Goal: Task Accomplishment & Management: Complete application form

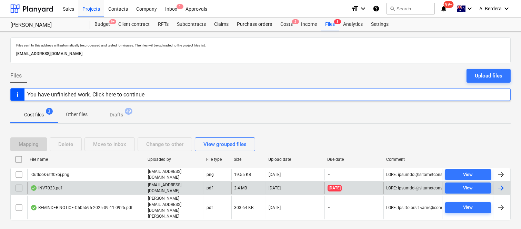
click at [165, 193] on p "[EMAIL_ADDRESS][DOMAIN_NAME]" at bounding box center [174, 188] width 53 height 12
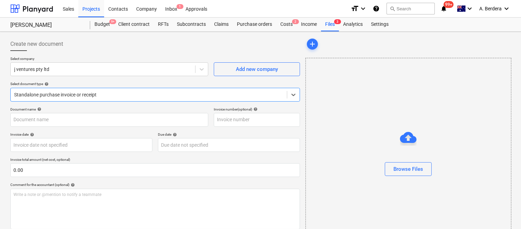
type input "7023"
type input "[DATE]"
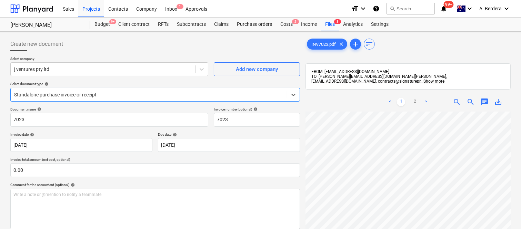
click at [471, 101] on span "zoom_out" at bounding box center [471, 102] width 8 height 8
click at [457, 102] on span "zoom_in" at bounding box center [457, 102] width 8 height 8
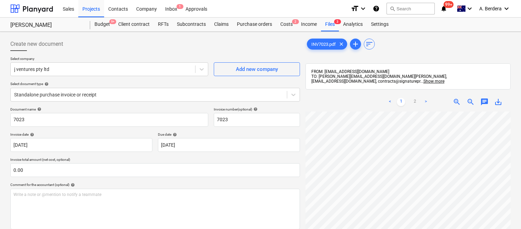
click at [348, 229] on html "Sales Projects Contacts Company Inbox 1 Approvals format_size keyboard_arrow_do…" at bounding box center [260, 114] width 521 height 229
click at [458, 102] on span "zoom_in" at bounding box center [457, 102] width 8 height 8
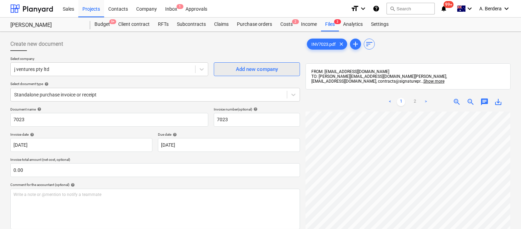
click at [256, 66] on div "Add new company" at bounding box center [257, 69] width 42 height 9
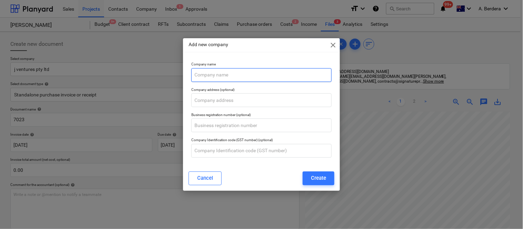
click at [215, 71] on input "text" at bounding box center [261, 75] width 140 height 14
paste input "1300LOCATE PTY LTD"
type input "1300LOCATE PTY LTD"
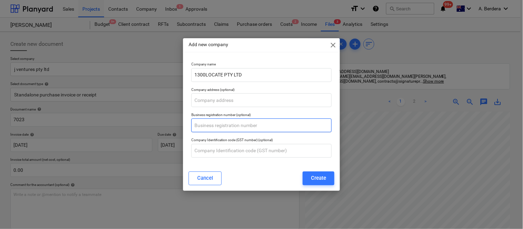
click at [228, 128] on input "text" at bounding box center [261, 126] width 140 height 14
paste input "14 120 503 442"
type input "14 120 503 442"
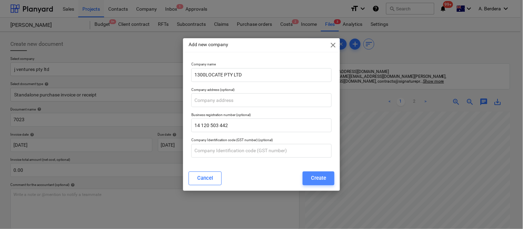
click at [314, 177] on div "Create" at bounding box center [318, 178] width 15 height 9
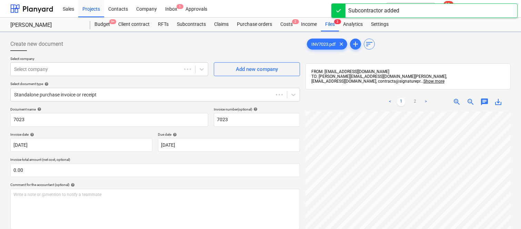
scroll to position [0, 157]
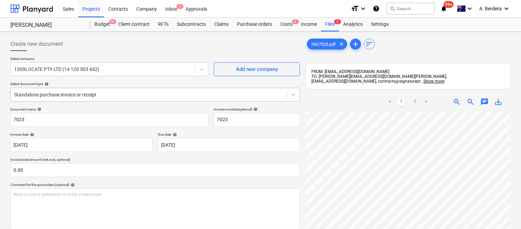
click at [164, 90] on div "Standalone purchase invoice or receipt" at bounding box center [149, 95] width 276 height 10
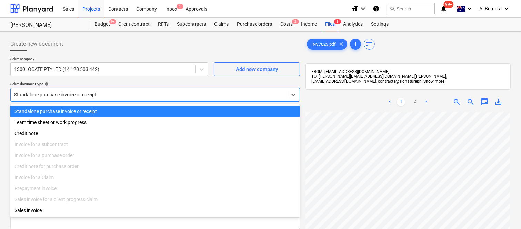
click at [166, 106] on div "Standalone purchase invoice or receipt" at bounding box center [155, 111] width 290 height 11
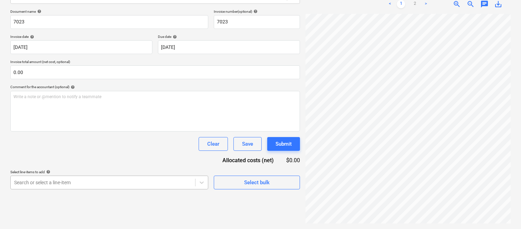
scroll to position [166, 0]
click at [160, 131] on body "Sales Projects Contacts Company Inbox 1 Approvals format_size keyboard_arrow_do…" at bounding box center [260, 16] width 521 height 229
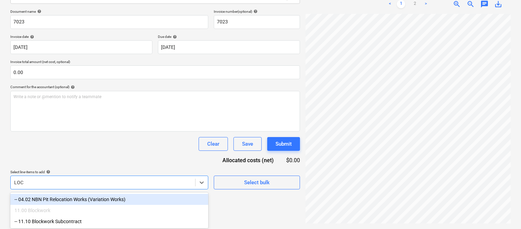
scroll to position [98, 0]
type input "L"
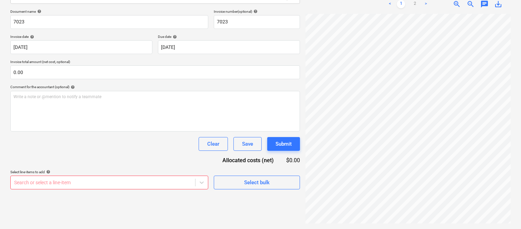
scroll to position [77, 60]
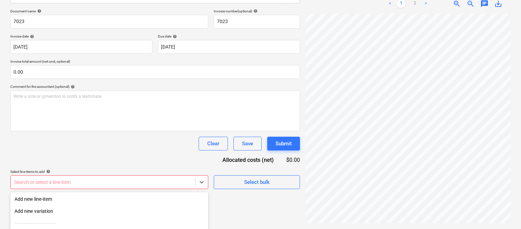
click at [116, 131] on body "Sales Projects Contacts Company Inbox 1 Approvals format_size keyboard_arrow_do…" at bounding box center [260, 16] width 521 height 229
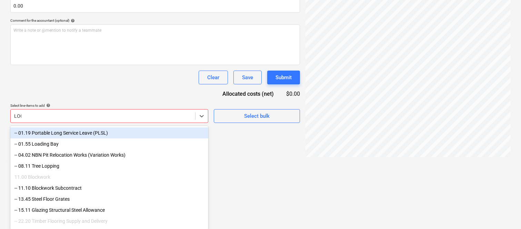
scroll to position [98, 0]
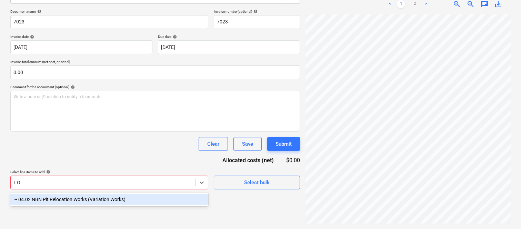
type input "L"
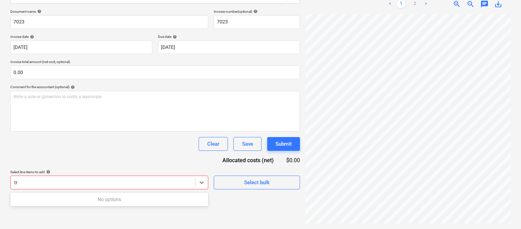
type input "t"
click at [111, 131] on body "Sales Projects Contacts Company Inbox 1 Approvals format_size keyboard_arrow_do…" at bounding box center [260, 16] width 521 height 229
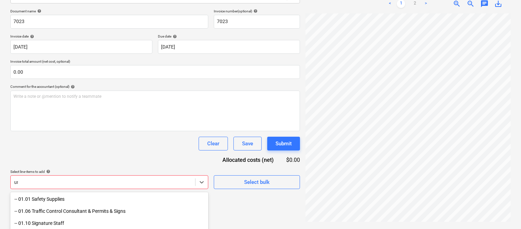
type input "u"
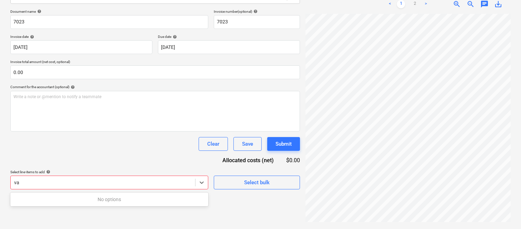
type input "v"
click at [112, 84] on div "Document name help 7023 Invoice number (optional) help 7023 Invoice date help […" at bounding box center [155, 99] width 290 height 180
click at [107, 131] on body "Sales Projects Contacts Company Inbox 1 Approvals format_size keyboard_arrow_do…" at bounding box center [260, 16] width 521 height 229
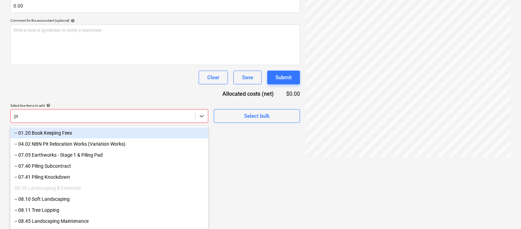
type input "p"
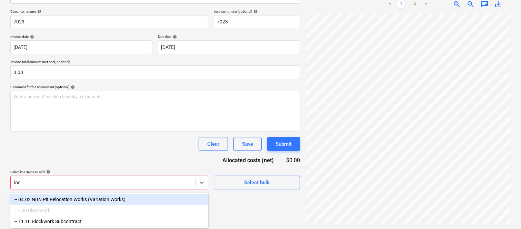
scroll to position [98, 0]
type input "l"
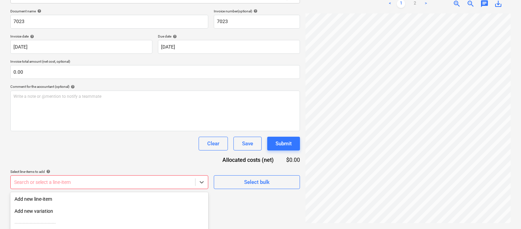
scroll to position [166, 0]
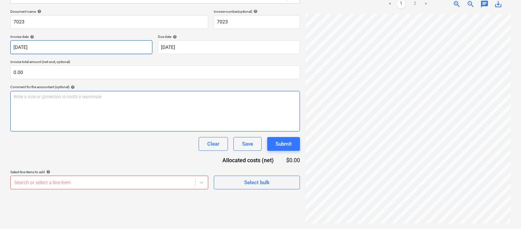
drag, startPoint x: 142, startPoint y: 92, endPoint x: 145, endPoint y: 45, distance: 47.4
click at [142, 91] on div "Document name help 7023 Invoice number (optional) help 7023 Invoice date help […" at bounding box center [155, 99] width 290 height 180
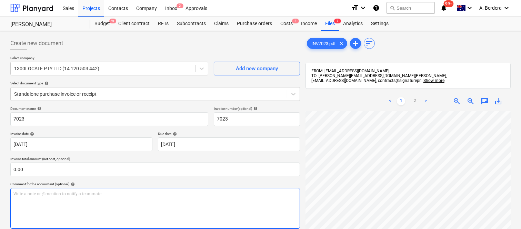
scroll to position [0, 0]
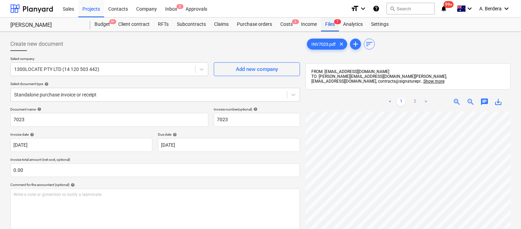
click at [334, 27] on div "Files 7" at bounding box center [330, 25] width 18 height 14
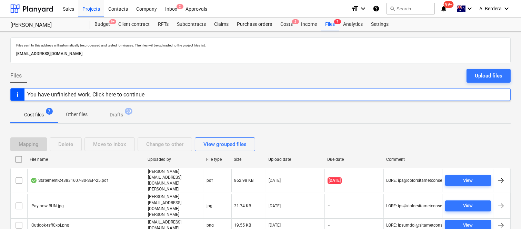
scroll to position [53, 0]
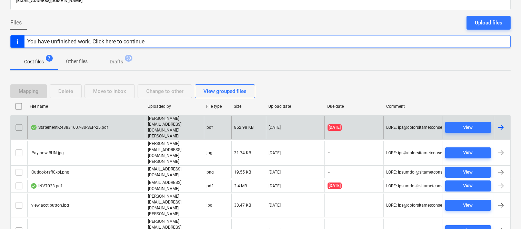
click at [95, 125] on div "Statement-243831607-30-SEP-25.pdf" at bounding box center [69, 128] width 78 height 6
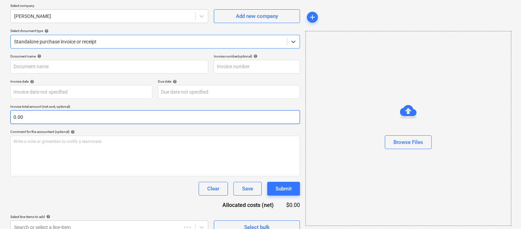
type input "243831607"
type input "[DATE]"
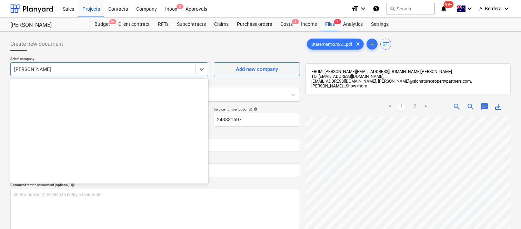
click at [110, 71] on div at bounding box center [103, 69] width 178 height 7
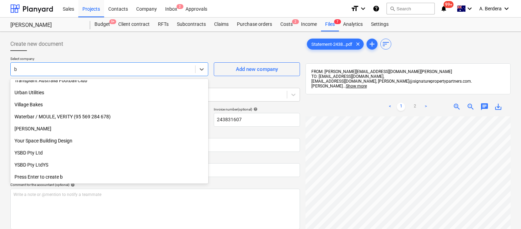
scroll to position [1864, 0]
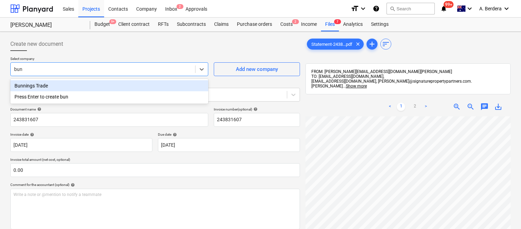
type input "[PERSON_NAME]"
click at [83, 83] on div "Bunnings Trade" at bounding box center [109, 85] width 198 height 11
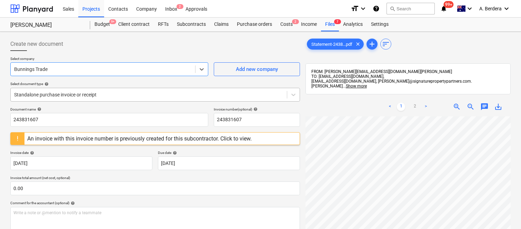
click at [117, 94] on div at bounding box center [148, 94] width 269 height 7
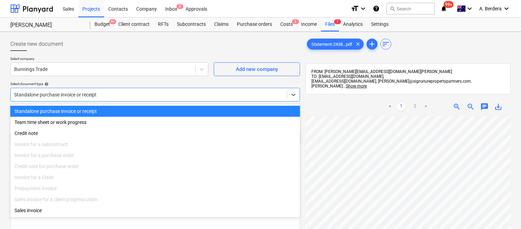
click at [126, 108] on div "Standalone purchase invoice or receipt" at bounding box center [155, 111] width 290 height 11
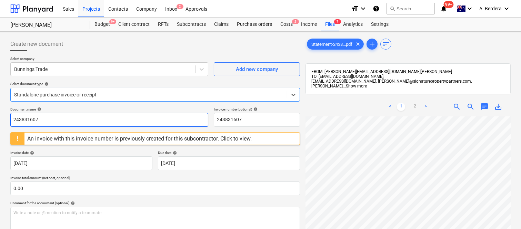
click at [78, 121] on input "243831607" at bounding box center [109, 120] width 198 height 14
click at [79, 119] on input "243831607" at bounding box center [109, 120] width 198 height 14
click at [80, 119] on input "243831607" at bounding box center [109, 120] width 198 height 14
type input "b"
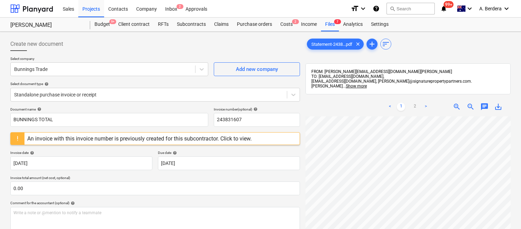
scroll to position [8, 118]
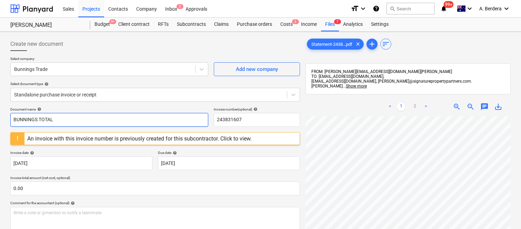
click at [151, 121] on input "BUNNINGS TOTAL" at bounding box center [109, 120] width 198 height 14
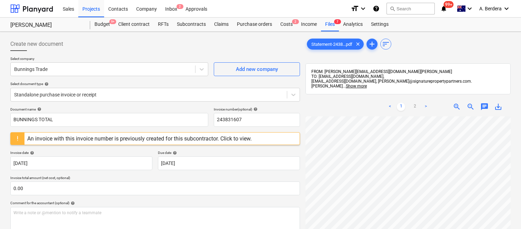
scroll to position [15, 140]
click at [458, 105] on span "zoom_in" at bounding box center [457, 107] width 8 height 8
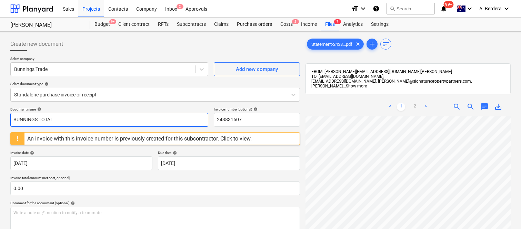
click at [97, 119] on input "BUNNINGS TOTAL" at bounding box center [109, 120] width 198 height 14
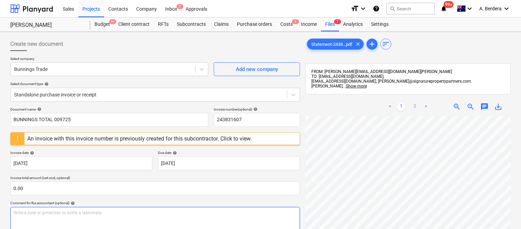
scroll to position [44, 260]
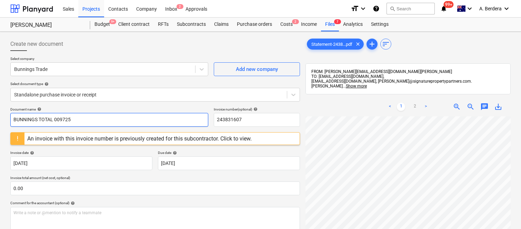
click at [53, 119] on input "BUNNINGS TOTAL 009725" at bounding box center [109, 120] width 198 height 14
type input "BUNNINGS TOTAL SEPTEMBER 009725"
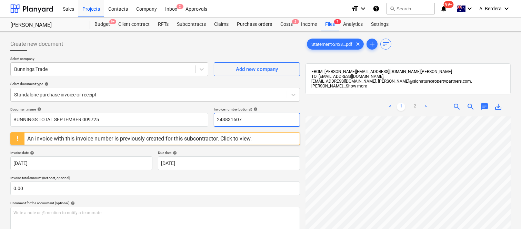
click at [238, 118] on input "243831607" at bounding box center [257, 120] width 86 height 14
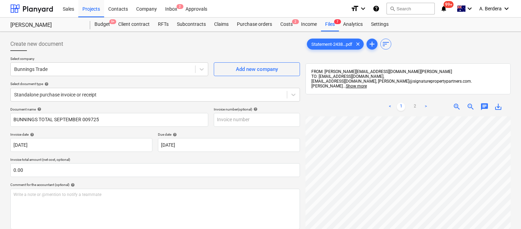
scroll to position [63, 168]
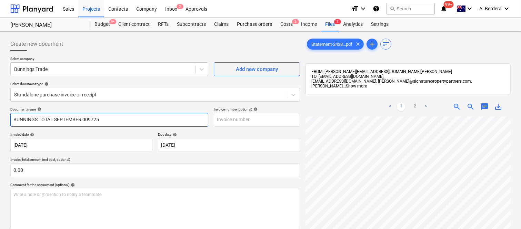
drag, startPoint x: 85, startPoint y: 119, endPoint x: 133, endPoint y: 122, distance: 48.8
click at [133, 122] on input "BUNNINGS TOTAL SEPTEMBER 009725" at bounding box center [109, 120] width 198 height 14
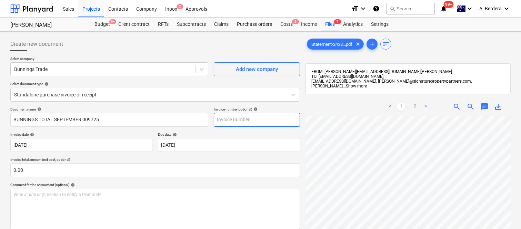
click at [251, 121] on input "text" at bounding box center [257, 120] width 86 height 14
paste input "009725"
type input "009725"
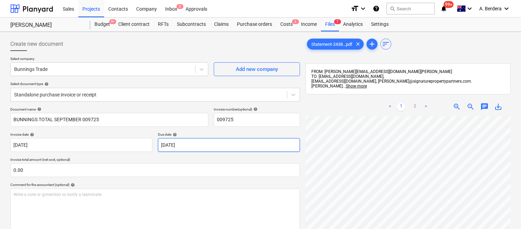
click at [201, 149] on body "Sales Projects Contacts Company Inbox 2 Approvals format_size keyboard_arrow_do…" at bounding box center [260, 114] width 521 height 229
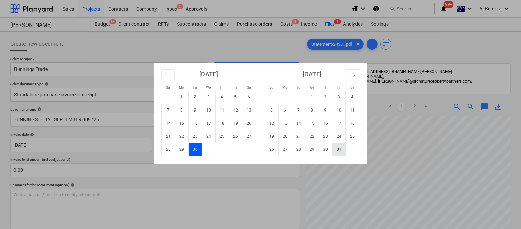
click at [337, 148] on td "31" at bounding box center [339, 149] width 13 height 13
type input "[DATE]"
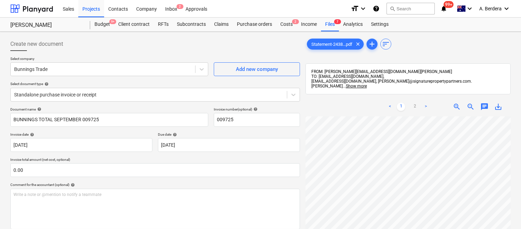
scroll to position [123, 260]
click at [469, 103] on span "zoom_out" at bounding box center [471, 107] width 8 height 8
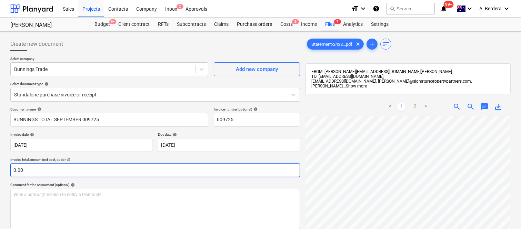
drag, startPoint x: 62, startPoint y: 179, endPoint x: 65, endPoint y: 174, distance: 5.9
click at [62, 178] on div "Document name help BUNNINGS TOTAL SEPTEMBER 009725 Invoice number (optional) he…" at bounding box center [155, 197] width 290 height 180
click at [65, 172] on input "text" at bounding box center [155, 171] width 290 height 14
paste input "6,183.33"
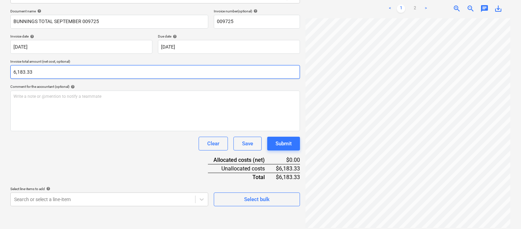
type input "6,183.33"
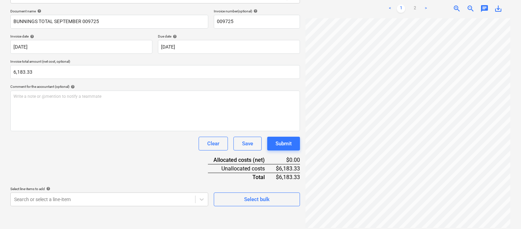
click at [89, 150] on div "Clear Save Submit" at bounding box center [155, 144] width 290 height 14
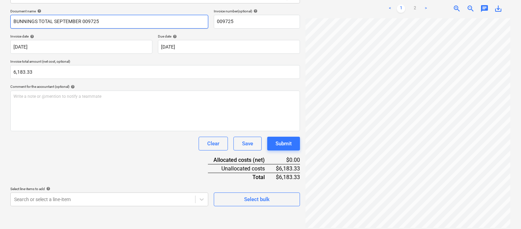
drag, startPoint x: 52, startPoint y: 21, endPoint x: 4, endPoint y: 24, distance: 48.4
click at [4, 24] on div "Create new document Select company Bunnings Trade Add new company Select docume…" at bounding box center [260, 83] width 521 height 300
click at [15, 21] on input "SEPTEMBER 009725" at bounding box center [109, 22] width 198 height 14
click at [41, 21] on input "SEPTEMBER 009725" at bounding box center [109, 22] width 198 height 14
drag, startPoint x: 93, startPoint y: 21, endPoint x: 130, endPoint y: 29, distance: 37.6
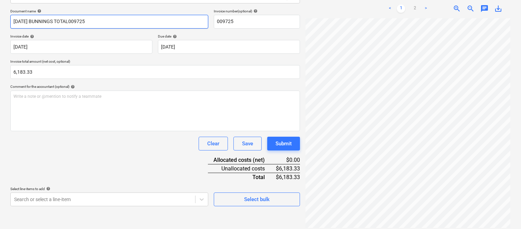
click at [130, 29] on div "Document name help [DATE] BUNNINGS TOTAL009725 Invoice number (optional) help 0…" at bounding box center [155, 108] width 290 height 198
type input "[DATE] BUNNINGS TOTAL"
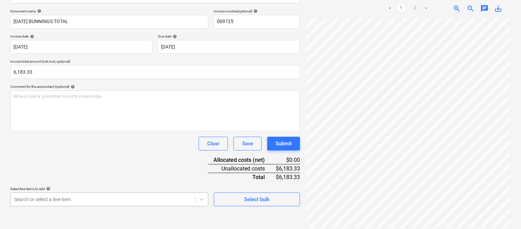
click at [129, 131] on body "Sales Projects Contacts Company Inbox 2 Approvals format_size keyboard_arrow_do…" at bounding box center [260, 16] width 521 height 229
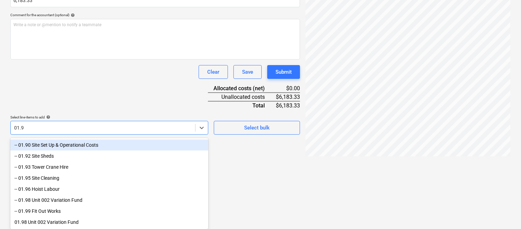
type input "01.90"
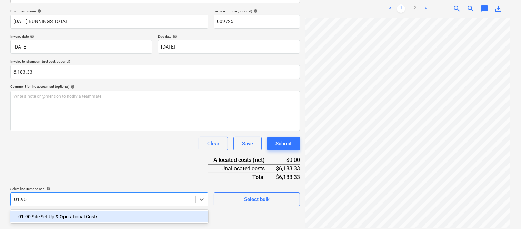
drag, startPoint x: 88, startPoint y: 215, endPoint x: 100, endPoint y: 154, distance: 62.0
click at [88, 215] on div "-- 01.90 Site Set Up & Operational Costs" at bounding box center [109, 216] width 198 height 11
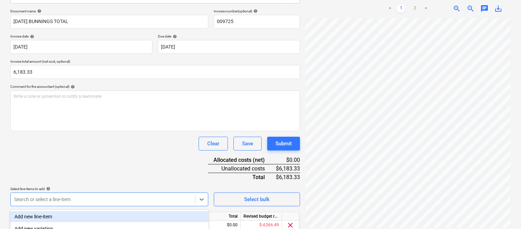
click at [99, 149] on div "Clear Save Submit" at bounding box center [155, 144] width 290 height 14
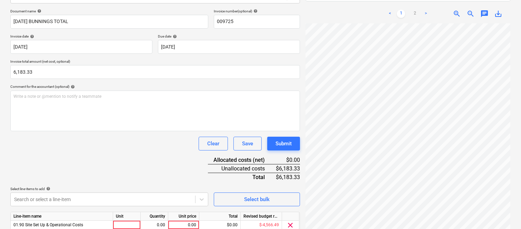
scroll to position [127, 0]
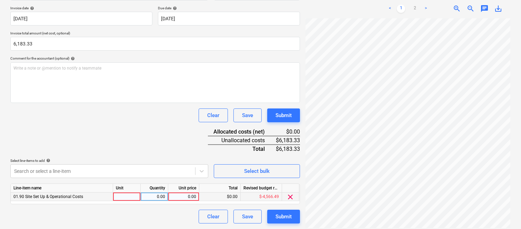
click at [128, 199] on div at bounding box center [127, 197] width 28 height 9
type input "INVOICE"
click at [154, 194] on div "0.00" at bounding box center [155, 197] width 22 height 9
type input "1"
click at [187, 196] on div "0.00" at bounding box center [183, 197] width 25 height 9
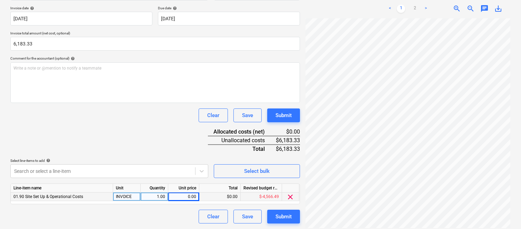
drag, startPoint x: 33, startPoint y: 43, endPoint x: 8, endPoint y: 54, distance: 27.8
click at [1, 55] on div "Create new document Select company Bunnings Trade Add new company Select docume…" at bounding box center [260, 67] width 521 height 324
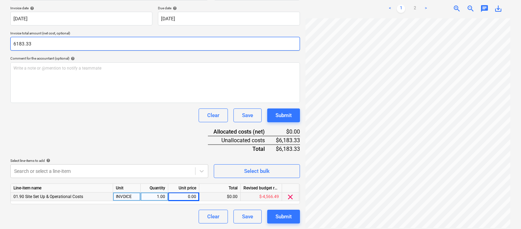
drag, startPoint x: 32, startPoint y: 42, endPoint x: 2, endPoint y: 52, distance: 31.5
click at [0, 52] on div "Create new document Select company Bunnings Trade Add new company Select docume…" at bounding box center [260, 67] width 521 height 324
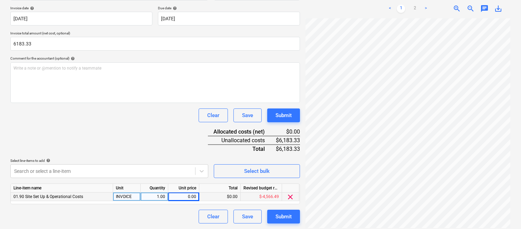
type input "6,183.33"
click at [175, 199] on div "0.00" at bounding box center [183, 197] width 25 height 9
type input "6183.33"
click at [167, 213] on div "Clear Save Submit" at bounding box center [155, 217] width 290 height 14
click at [146, 149] on div "Document name help [DATE] BUNNINGS TOTAL Invoice number (optional) help 009725 …" at bounding box center [155, 102] width 290 height 243
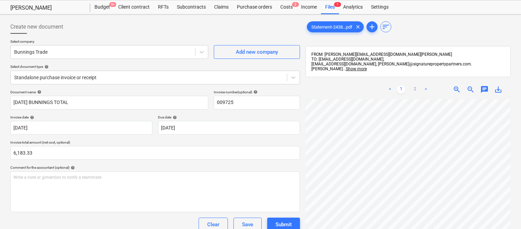
scroll to position [0, 0]
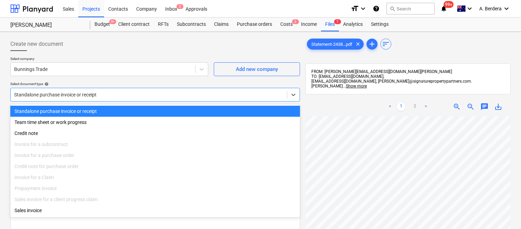
click at [171, 93] on div at bounding box center [148, 94] width 269 height 7
click at [175, 109] on div "Standalone purchase invoice or receipt" at bounding box center [155, 111] width 290 height 11
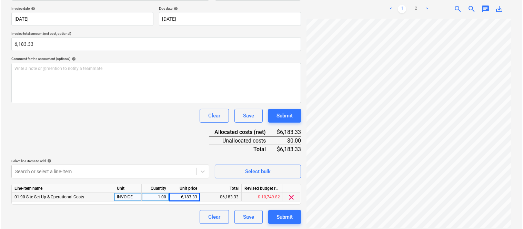
scroll to position [127, 0]
click at [288, 219] on div "Submit" at bounding box center [284, 216] width 16 height 9
